Goal: Information Seeking & Learning: Check status

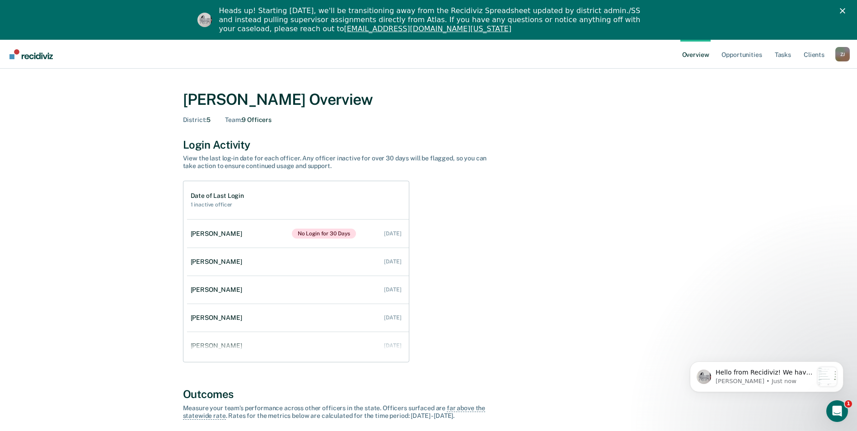
click at [840, 54] on div "Z J" at bounding box center [842, 54] width 14 height 14
click at [807, 110] on link "Go to Operations" at bounding box center [806, 110] width 58 height 8
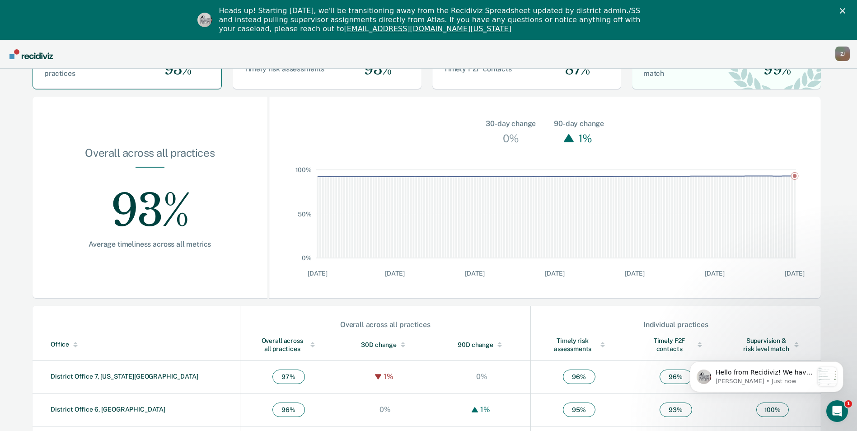
scroll to position [239, 0]
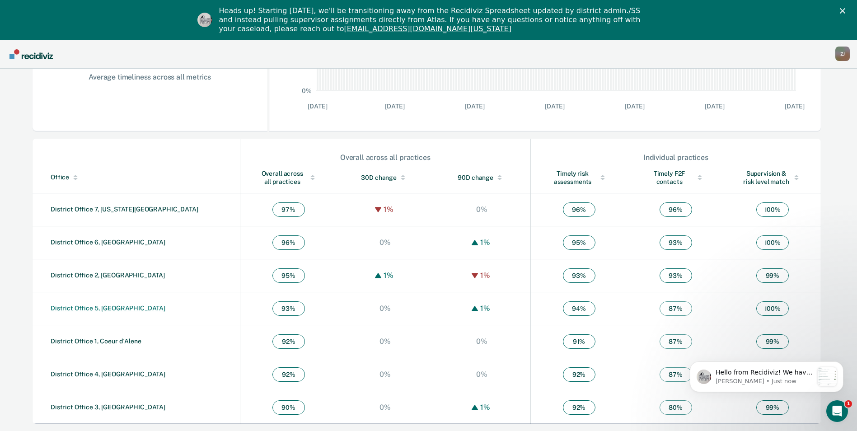
click at [79, 306] on link "District Office 5, [GEOGRAPHIC_DATA]" at bounding box center [108, 308] width 115 height 7
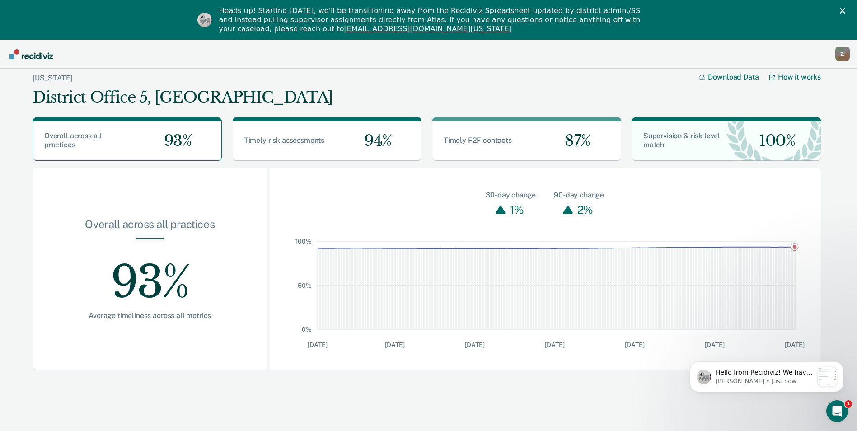
scroll to position [40, 0]
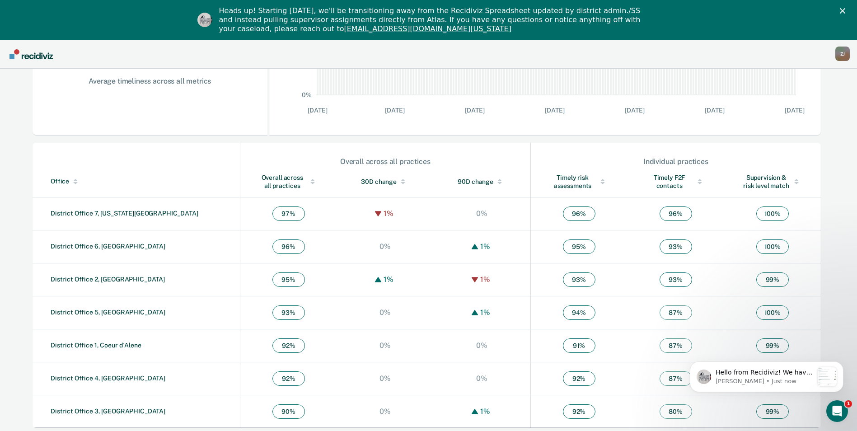
scroll to position [239, 0]
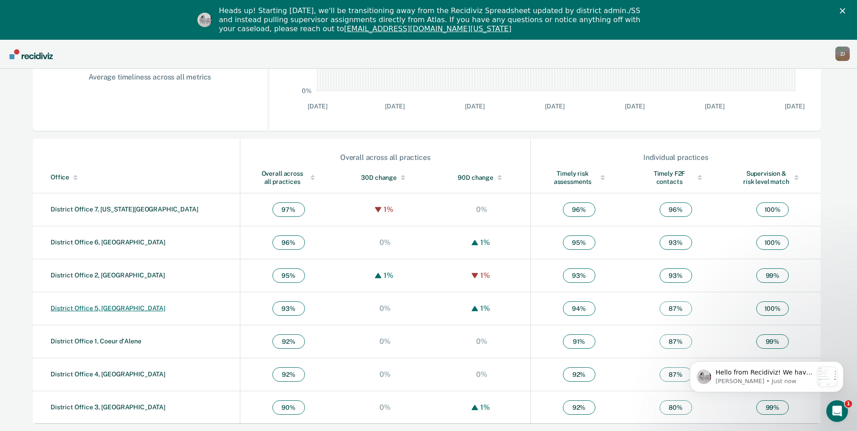
click at [80, 308] on link "District Office 5, [GEOGRAPHIC_DATA]" at bounding box center [108, 308] width 115 height 7
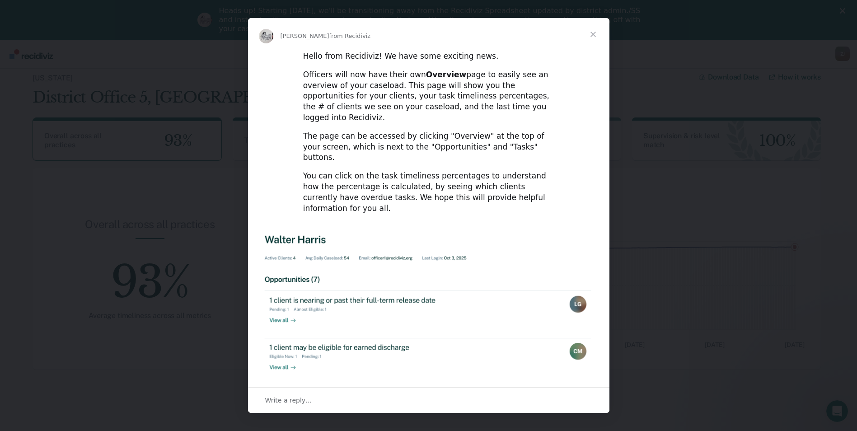
click at [595, 31] on span "Close" at bounding box center [593, 34] width 33 height 33
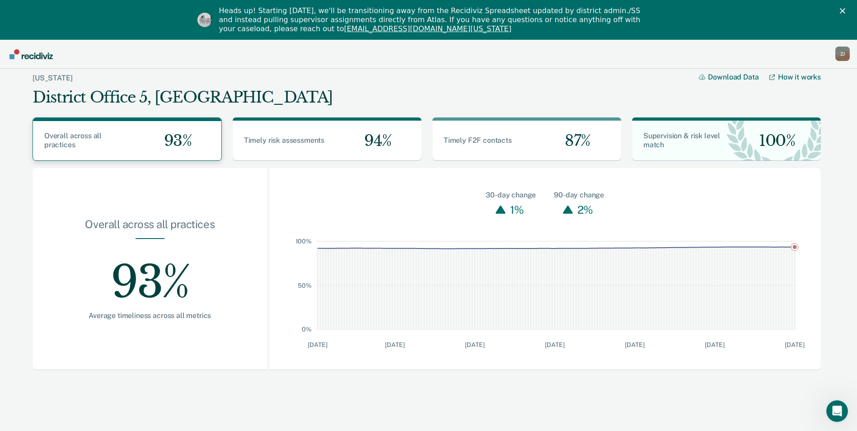
click at [111, 138] on div "Overall across all practices" at bounding box center [80, 140] width 94 height 18
click at [839, 51] on div "Z J" at bounding box center [842, 54] width 14 height 14
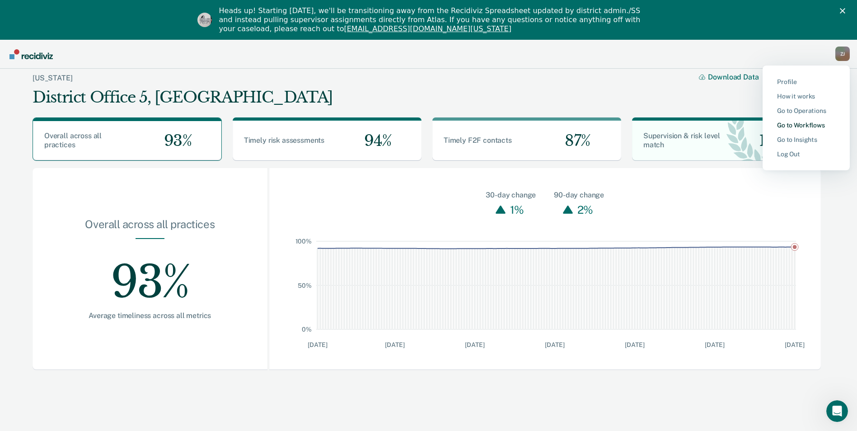
click at [805, 124] on link "Go to Workflows" at bounding box center [806, 126] width 58 height 8
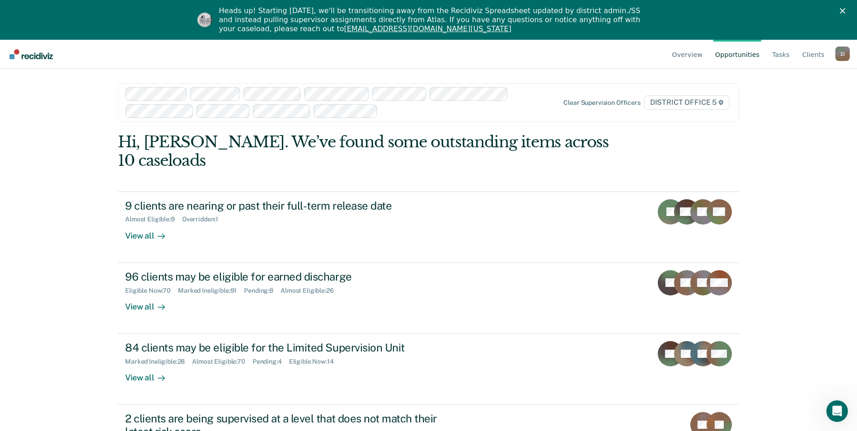
click at [844, 50] on div "Z J" at bounding box center [842, 54] width 14 height 14
click at [799, 110] on link "Go to Operations" at bounding box center [806, 111] width 58 height 8
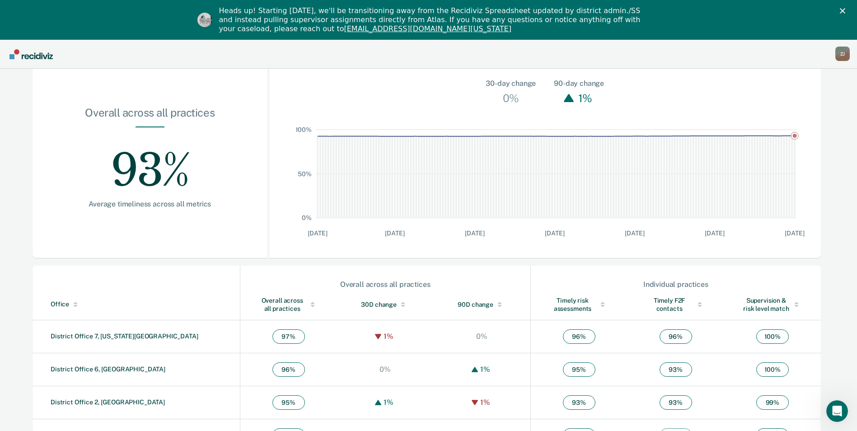
scroll to position [239, 0]
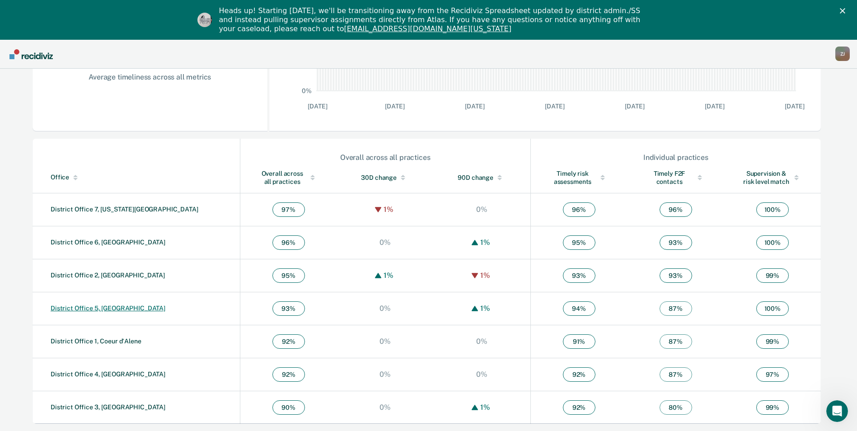
click at [81, 310] on link "District Office 5, [GEOGRAPHIC_DATA]" at bounding box center [108, 308] width 115 height 7
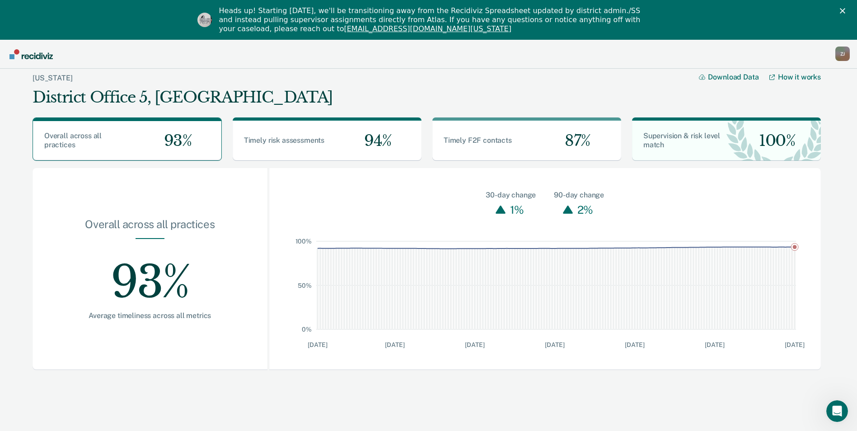
drag, startPoint x: 846, startPoint y: 51, endPoint x: 840, endPoint y: 54, distance: 6.1
click at [843, 53] on div "Z J" at bounding box center [842, 54] width 14 height 14
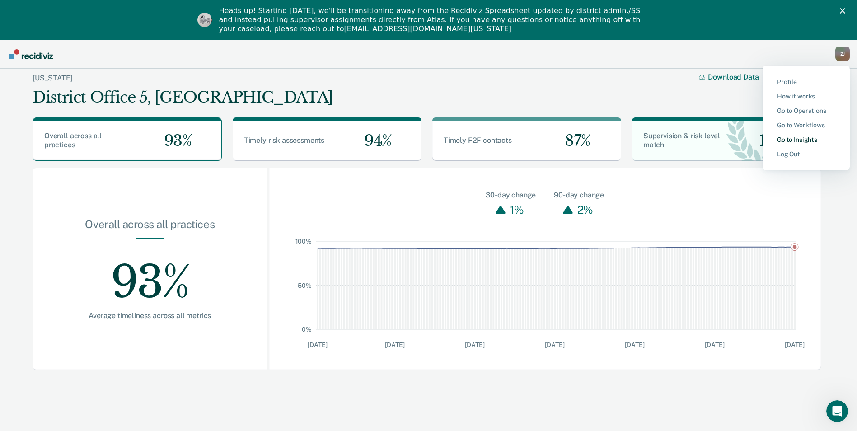
click at [802, 138] on link "Go to Insights" at bounding box center [806, 140] width 58 height 8
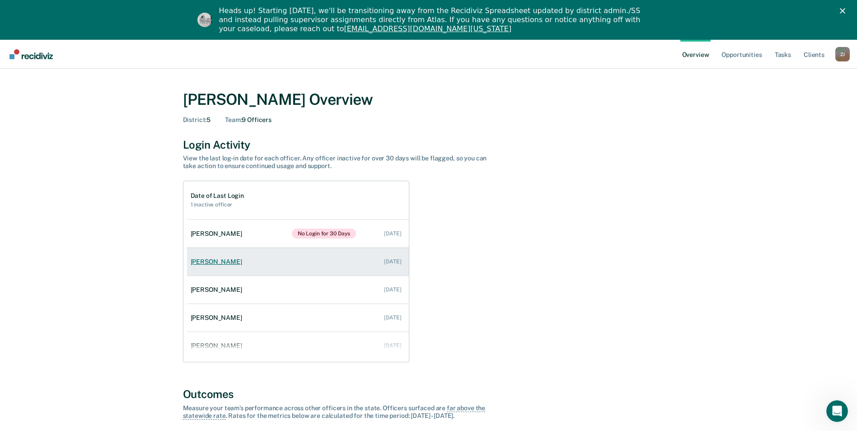
click at [216, 261] on div "[PERSON_NAME]" at bounding box center [218, 262] width 55 height 8
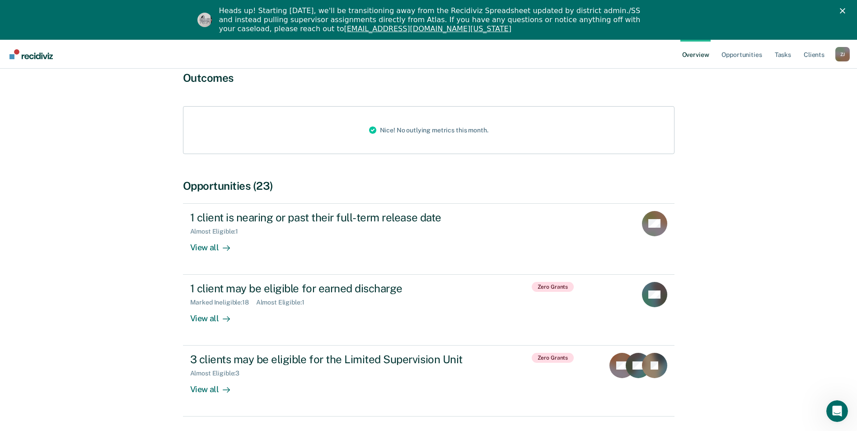
scroll to position [240, 0]
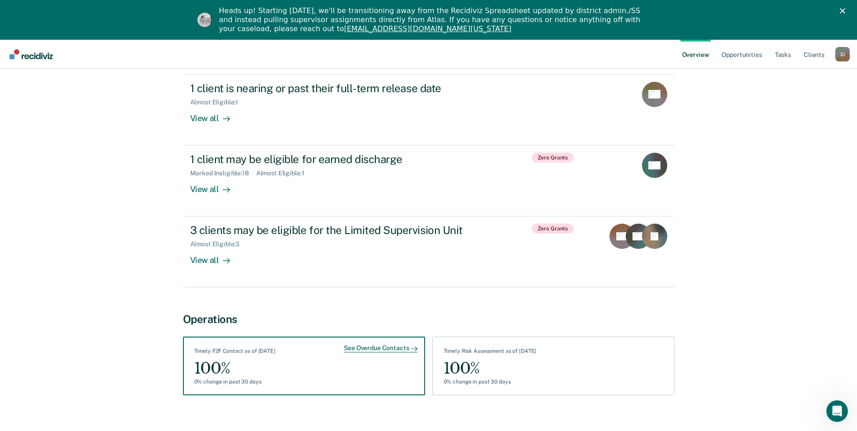
click at [300, 355] on div "See Overdue Contacts Timely F2F Contact as of [DATE] 100% 0% change in past 30 …" at bounding box center [304, 366] width 242 height 59
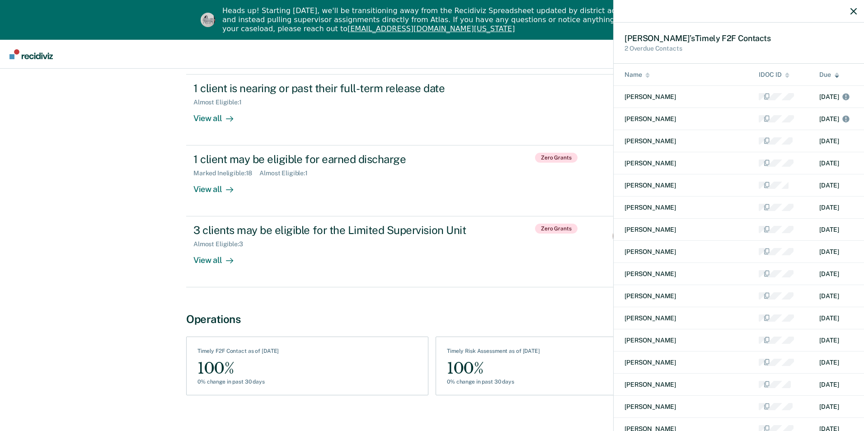
click at [300, 354] on div "[PERSON_NAME] ’s Timely F2F Contact s 2 Overdue Contacts Name IDOC ID Due [PERS…" at bounding box center [432, 215] width 864 height 431
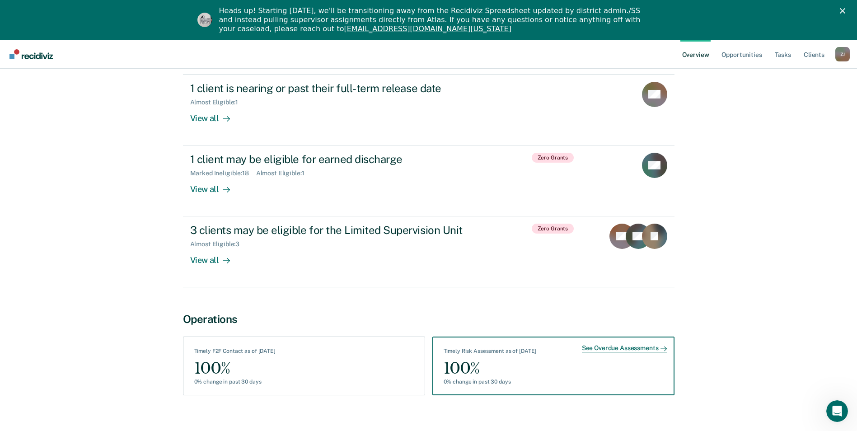
click at [601, 356] on div "See Overdue Assessments Timely Risk Assessment as of [DATE] 100% 0% change in p…" at bounding box center [553, 366] width 242 height 59
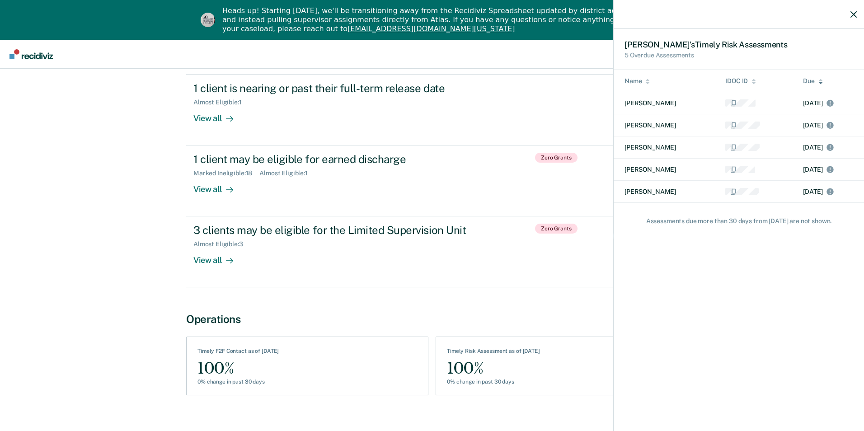
click at [600, 356] on div "[PERSON_NAME] ’s Timely Risk Assessment s 5 Overdue Assessments Name IDOC ID Du…" at bounding box center [432, 215] width 864 height 431
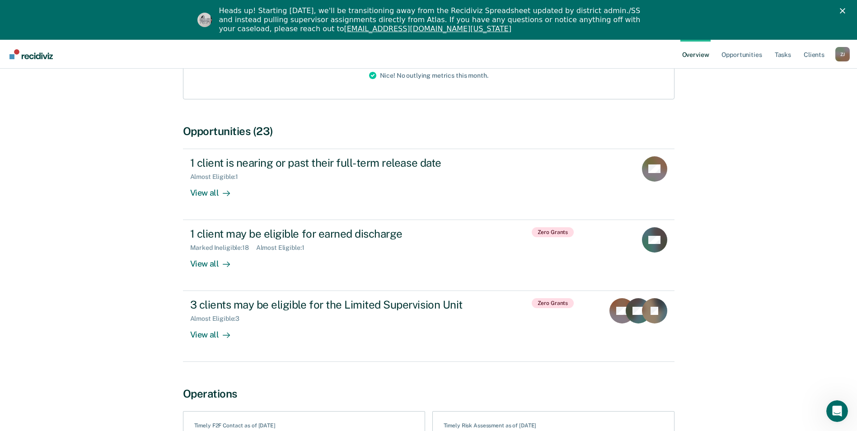
scroll to position [0, 0]
